Goal: Navigation & Orientation: Go to known website

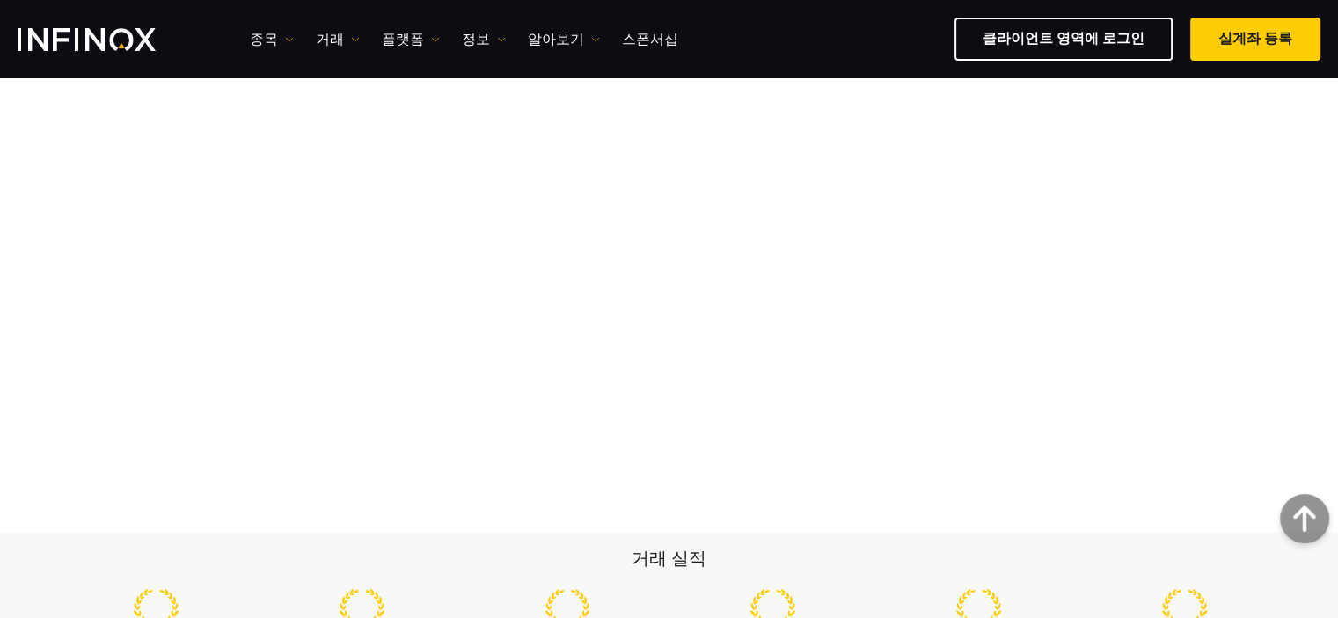
scroll to position [163, 0]
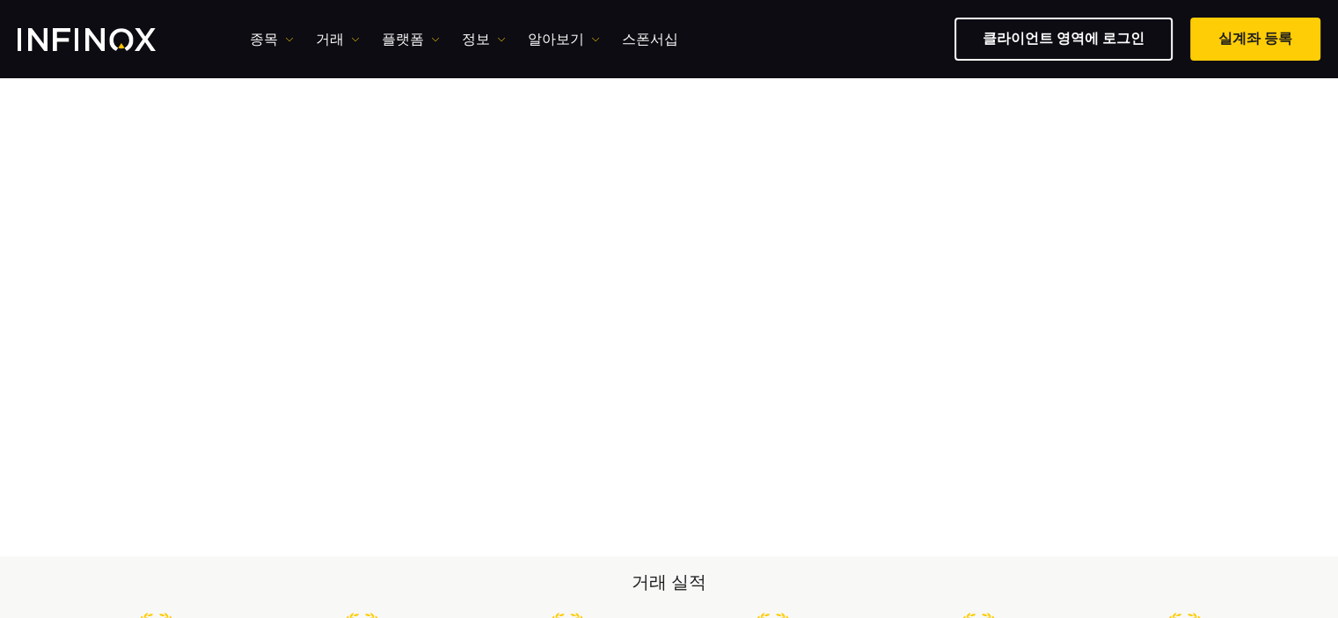
click at [132, 43] on img "INFINOX Logo" at bounding box center [87, 39] width 138 height 23
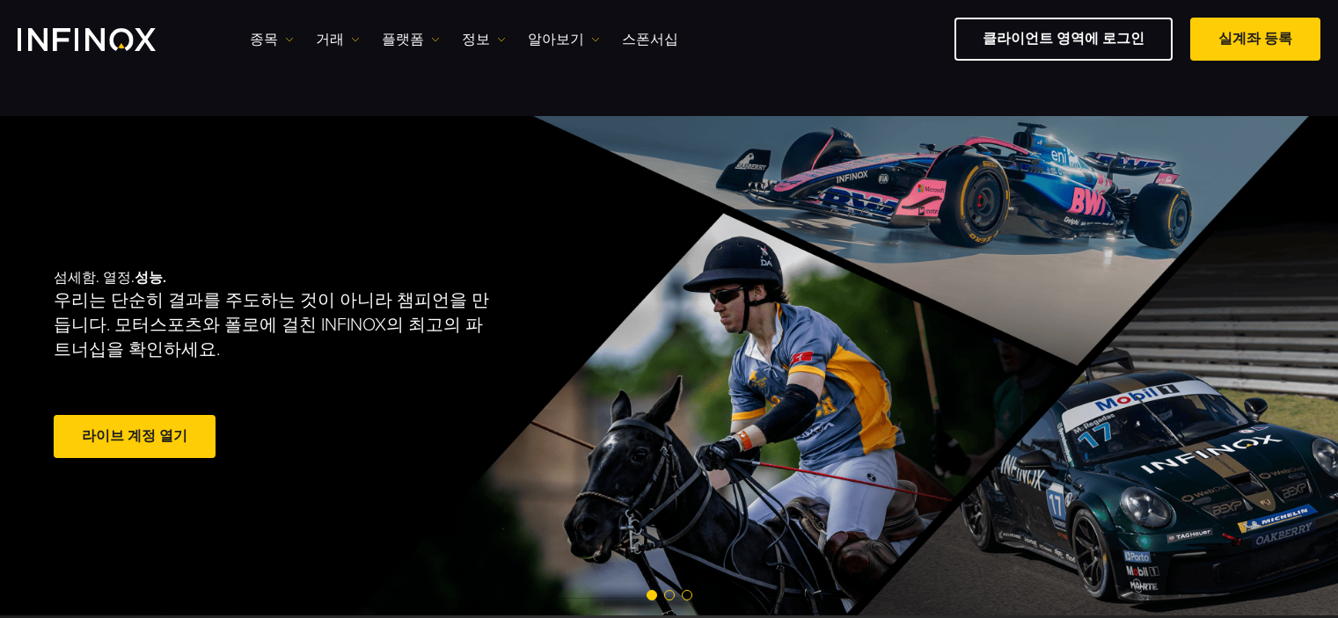
scroll to position [176, 0]
